Goal: Check status: Check status

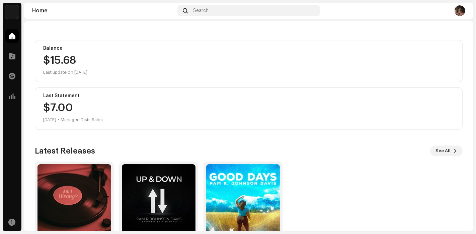
scroll to position [95, 0]
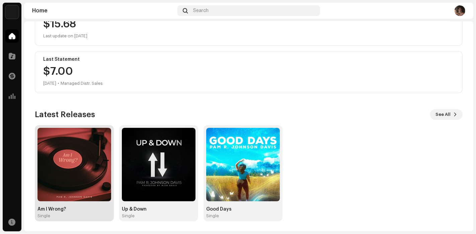
click at [80, 202] on div "Am I Wrong? Single" at bounding box center [74, 173] width 74 height 91
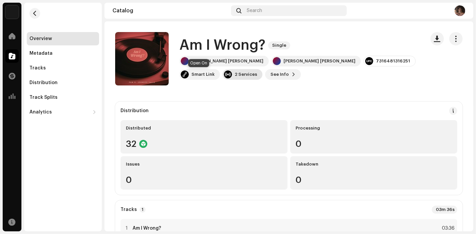
click at [222, 77] on div "2 Services" at bounding box center [242, 74] width 40 height 11
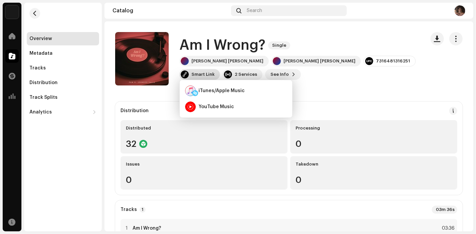
click at [214, 72] on div "Smart Link" at bounding box center [202, 74] width 23 height 5
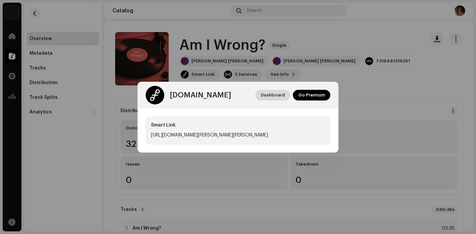
click at [274, 95] on span "Dashboard" at bounding box center [273, 95] width 24 height 13
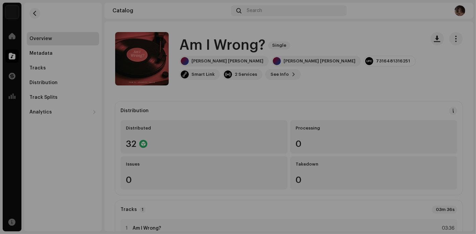
click at [394, 93] on div "[DOMAIN_NAME] Dashboard Go Premium Smart Link [URL][DOMAIN_NAME][PERSON_NAME][P…" at bounding box center [238, 117] width 476 height 234
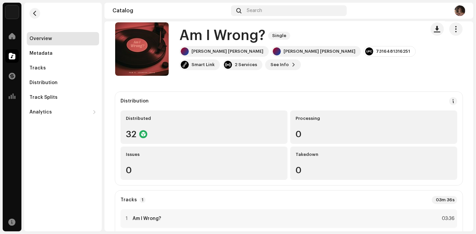
scroll to position [37, 0]
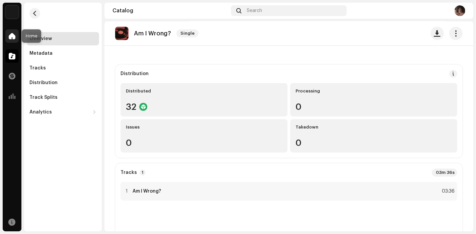
click at [10, 33] on span at bounding box center [12, 35] width 7 height 5
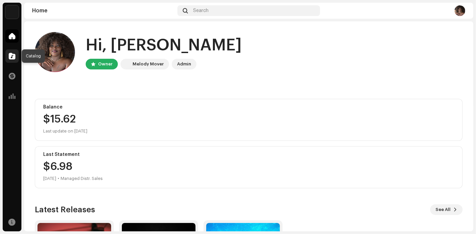
click at [10, 58] on span at bounding box center [12, 56] width 7 height 5
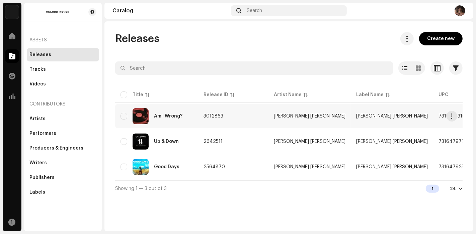
click at [356, 115] on span "[PERSON_NAME] [PERSON_NAME]" at bounding box center [392, 116] width 72 height 5
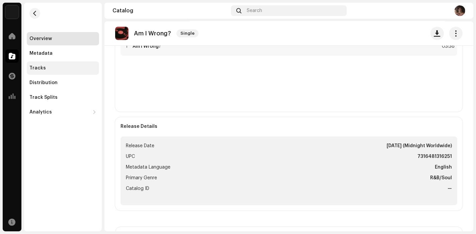
scroll to position [186, 0]
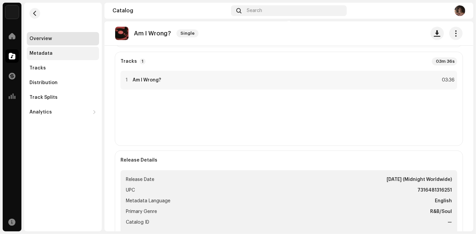
click at [53, 53] on div "Metadata" at bounding box center [62, 53] width 67 height 5
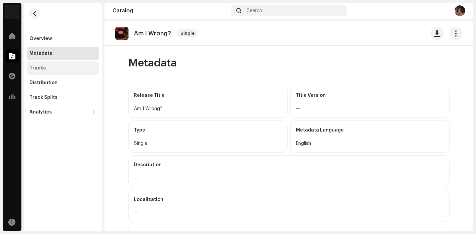
click at [44, 70] on div "Tracks" at bounding box center [62, 68] width 67 height 5
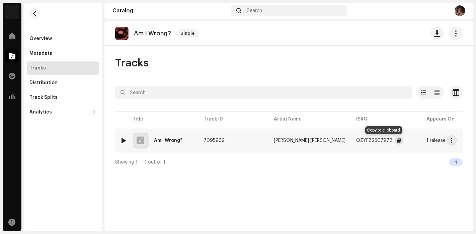
click at [397, 140] on span "button" at bounding box center [399, 140] width 4 height 5
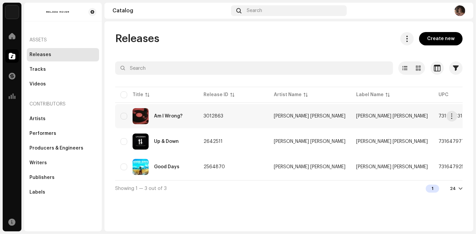
drag, startPoint x: 414, startPoint y: 115, endPoint x: 446, endPoint y: 118, distance: 32.2
click at [446, 118] on td "7316481316251" at bounding box center [468, 116] width 70 height 24
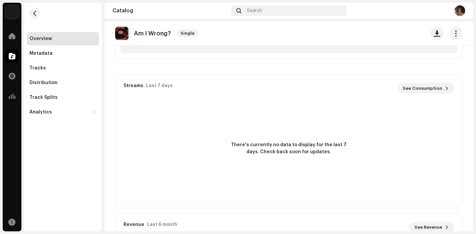
scroll to position [223, 0]
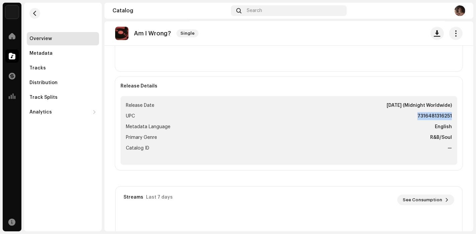
drag, startPoint x: 448, startPoint y: 116, endPoint x: 415, endPoint y: 116, distance: 33.1
click at [415, 116] on ul "Release Date Oct 9, 2025 (Midnight Worldwide) UPC 7316481316251 Metadata Langua…" at bounding box center [288, 130] width 336 height 69
copy strong "7316481316251"
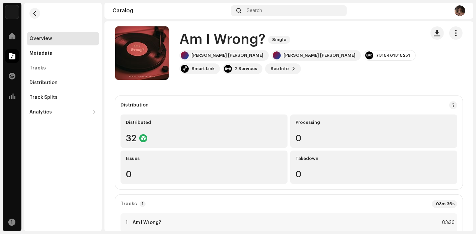
scroll to position [0, 0]
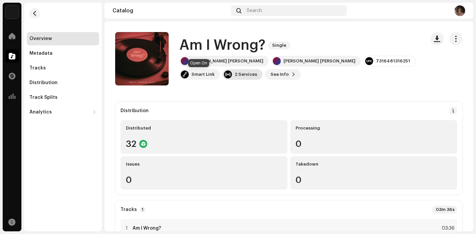
click at [222, 78] on div "2 Services" at bounding box center [242, 74] width 40 height 11
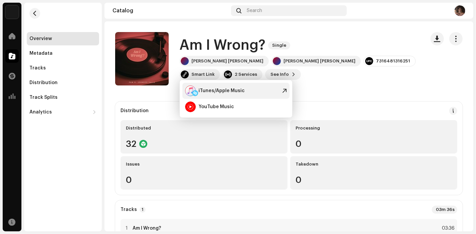
click at [218, 91] on div "iTunes/Apple Music" at bounding box center [221, 90] width 46 height 5
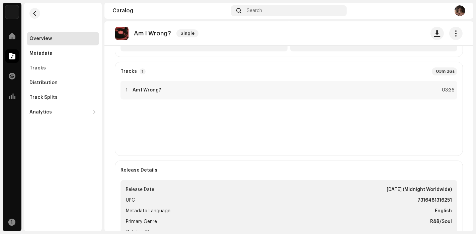
scroll to position [186, 0]
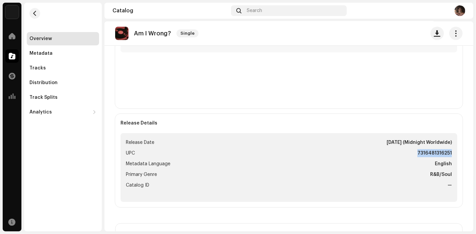
drag, startPoint x: 448, startPoint y: 152, endPoint x: 413, endPoint y: 156, distance: 35.3
click at [413, 156] on ul "Release Date Oct 9, 2025 (Midnight Worldwide) UPC 7316481316251 Metadata Langua…" at bounding box center [288, 167] width 336 height 69
copy strong "7316481316251"
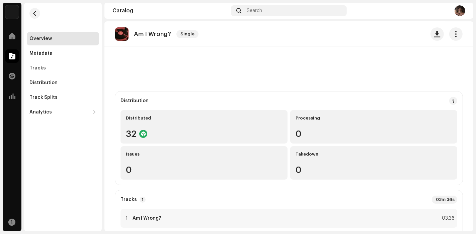
scroll to position [0, 0]
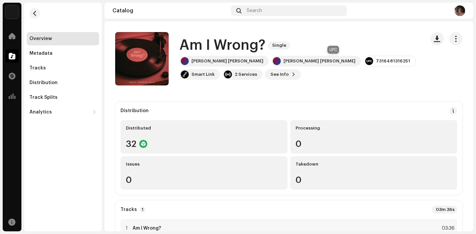
click at [376, 62] on div "7316481316251" at bounding box center [393, 61] width 34 height 5
drag, startPoint x: 352, startPoint y: 62, endPoint x: 322, endPoint y: 63, distance: 30.8
click at [363, 63] on div "7316481316251" at bounding box center [389, 61] width 52 height 11
copy div "7316481316251"
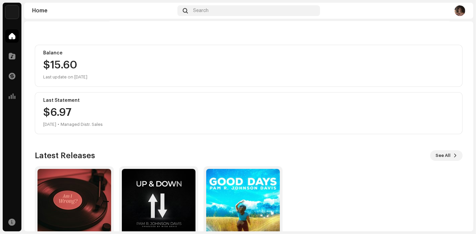
scroll to position [95, 0]
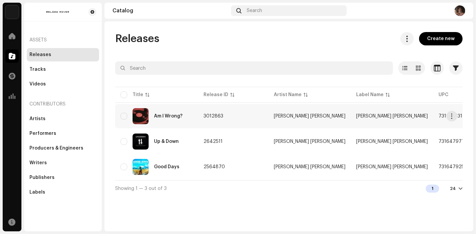
click at [175, 115] on div "Am I Wrong?" at bounding box center [168, 116] width 28 height 5
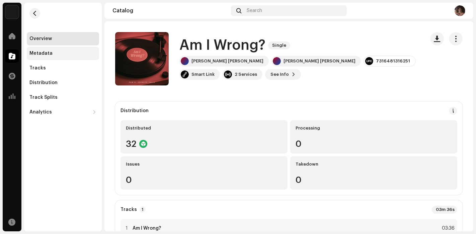
click at [45, 56] on div "Metadata" at bounding box center [40, 53] width 23 height 5
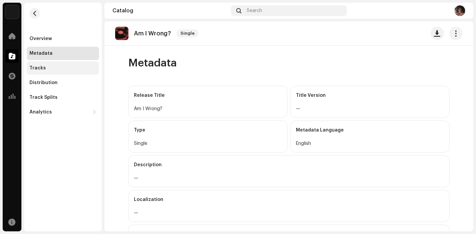
click at [50, 73] on div "Tracks" at bounding box center [63, 68] width 72 height 13
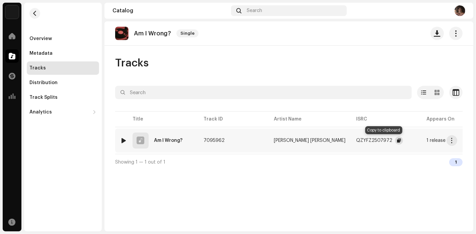
click at [397, 141] on span "button" at bounding box center [399, 140] width 4 height 5
click at [57, 33] on div "Overview" at bounding box center [63, 38] width 72 height 13
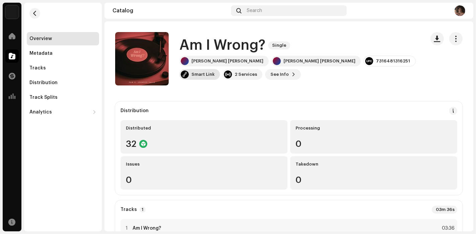
click at [214, 72] on div "Smart Link" at bounding box center [202, 74] width 23 height 5
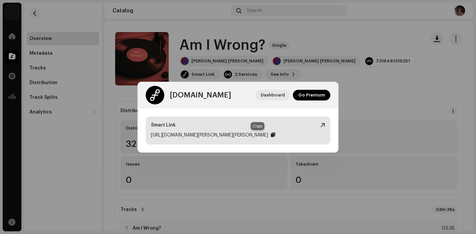
click at [271, 135] on div at bounding box center [273, 134] width 4 height 5
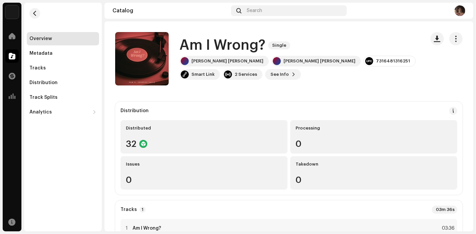
click at [428, 80] on div "[DOMAIN_NAME] Dashboard Go Premium Smart Link [URL][DOMAIN_NAME][PERSON_NAME][P…" at bounding box center [238, 117] width 476 height 234
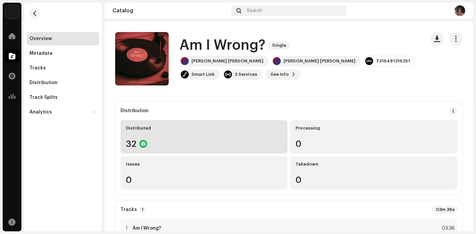
click at [188, 140] on div "32" at bounding box center [204, 144] width 156 height 9
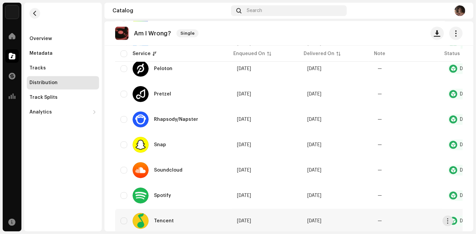
scroll to position [669, 0]
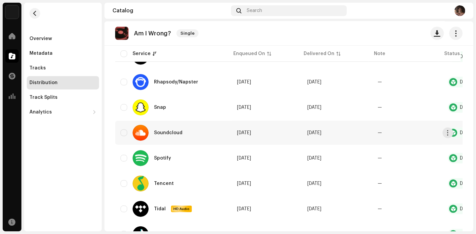
click at [340, 132] on td "Sep 22, 2025" at bounding box center [337, 133] width 70 height 24
click at [166, 131] on div "Soundcloud" at bounding box center [168, 133] width 28 height 5
click at [447, 131] on span "button" at bounding box center [447, 132] width 5 height 5
click at [141, 132] on div at bounding box center [140, 133] width 16 height 16
click at [121, 131] on input "checkbox" at bounding box center [123, 133] width 7 height 7
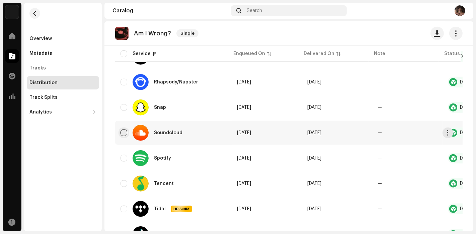
checkbox input "true"
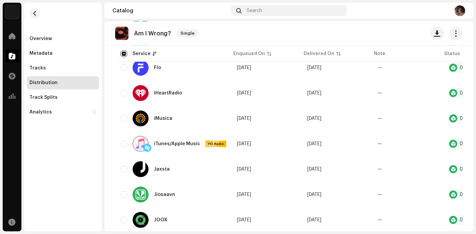
scroll to position [111, 0]
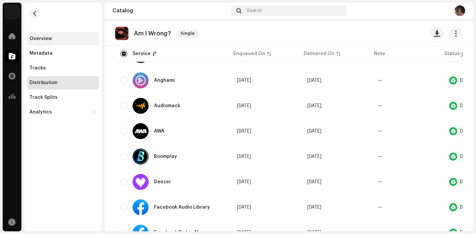
click at [46, 38] on div "Overview" at bounding box center [40, 38] width 22 height 5
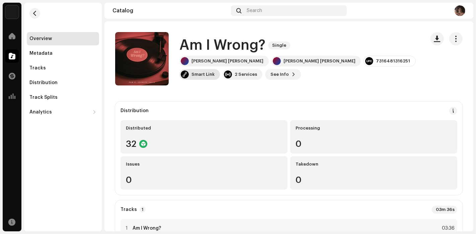
click at [214, 72] on div "Smart Link" at bounding box center [202, 74] width 23 height 5
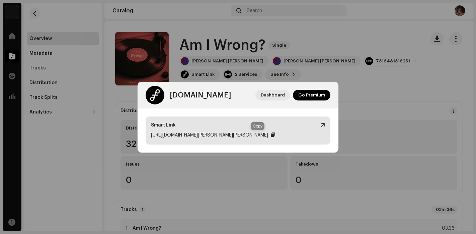
click at [271, 134] on div at bounding box center [273, 134] width 4 height 5
click at [271, 135] on div at bounding box center [273, 134] width 4 height 5
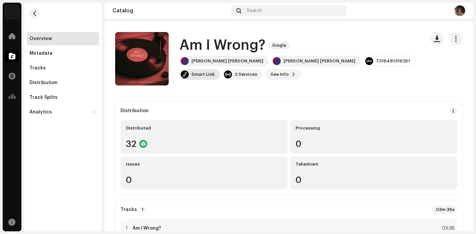
click at [214, 72] on div "Smart Link" at bounding box center [202, 74] width 23 height 5
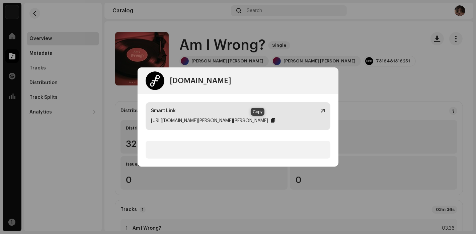
click at [271, 123] on div at bounding box center [273, 120] width 4 height 5
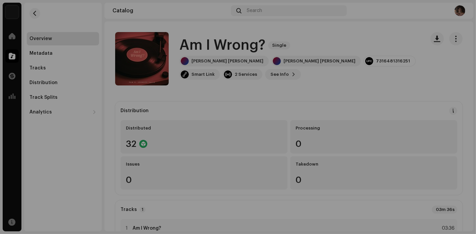
click at [369, 87] on div "[DOMAIN_NAME] Dashboard Go Premium Smart Link [URL][DOMAIN_NAME][PERSON_NAME][P…" at bounding box center [238, 117] width 476 height 234
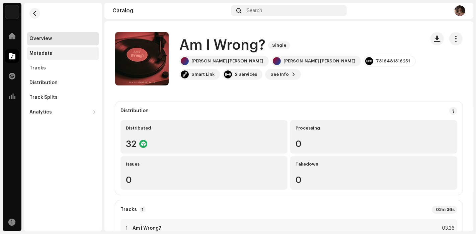
click at [50, 55] on div "Metadata" at bounding box center [40, 53] width 23 height 5
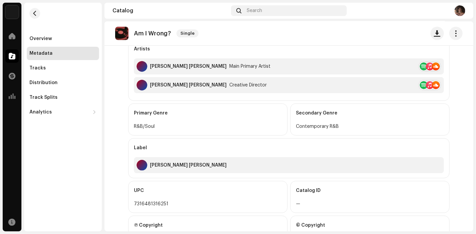
scroll to position [216, 0]
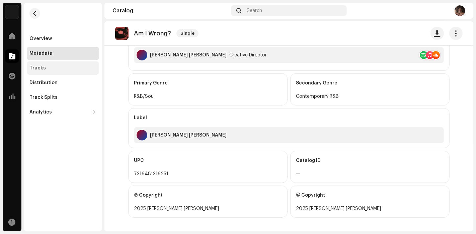
click at [47, 70] on div "Tracks" at bounding box center [62, 68] width 67 height 5
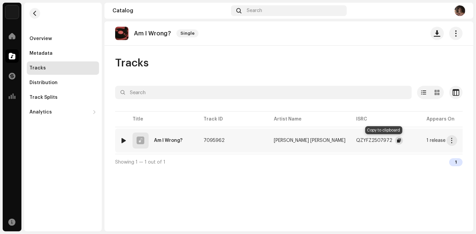
click at [397, 142] on span "button" at bounding box center [399, 140] width 4 height 5
click at [43, 39] on div "Overview" at bounding box center [40, 38] width 22 height 5
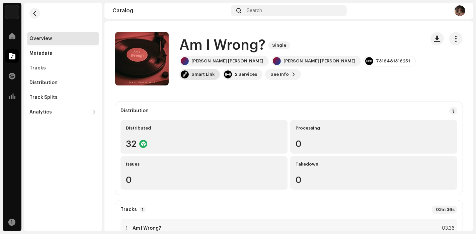
click at [214, 72] on div "Smart Link" at bounding box center [202, 74] width 23 height 5
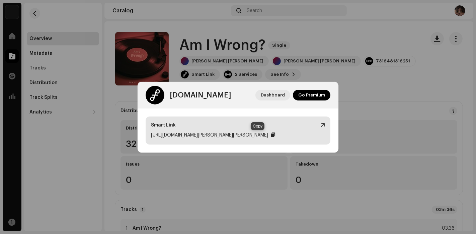
click at [271, 134] on div at bounding box center [273, 134] width 4 height 5
